Goal: Information Seeking & Learning: Find specific fact

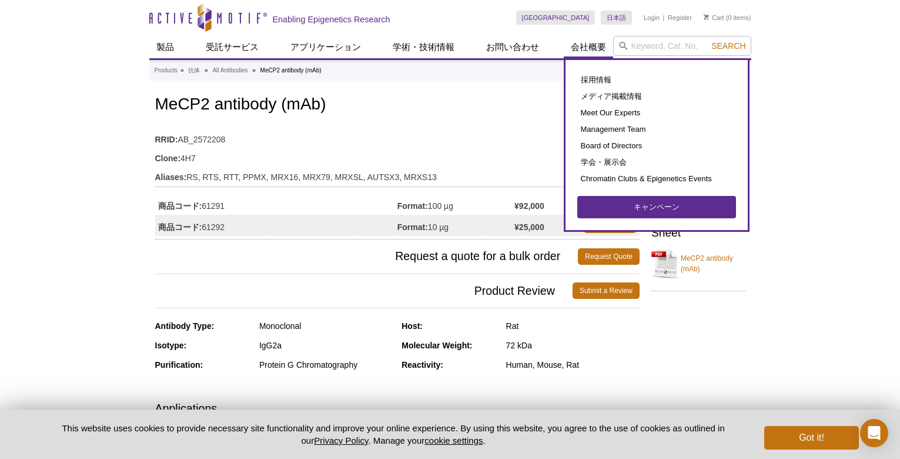
scroll to position [562, 0]
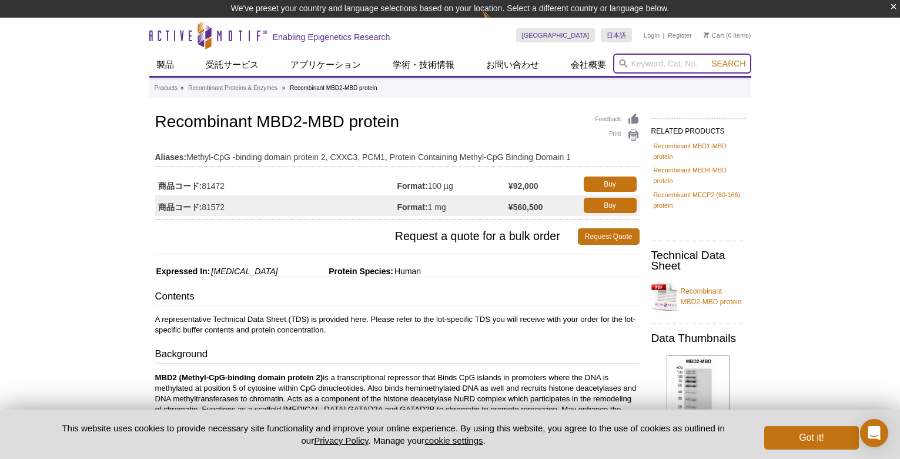
click at [667, 61] on input "search" at bounding box center [682, 64] width 138 height 20
type input "MBD2"
click at [708, 58] on button "Search" at bounding box center [728, 63] width 41 height 11
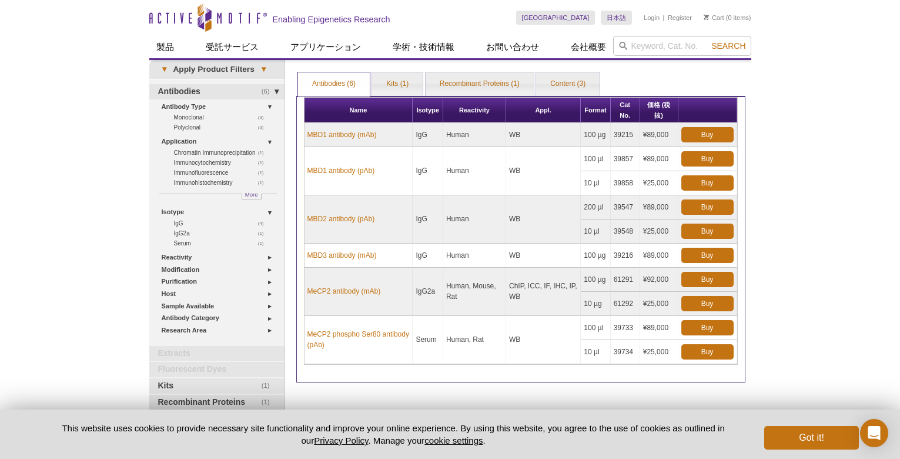
click at [803, 228] on div "Active Motif Logo Enabling Epigenetics Research 0 Search Skip to content Active…" at bounding box center [450, 294] width 900 height 589
click at [780, 98] on div "Active Motif Logo Enabling Epigenetics Research 0 Search Skip to content Active…" at bounding box center [450, 294] width 900 height 589
